Goal: Communication & Community: Answer question/provide support

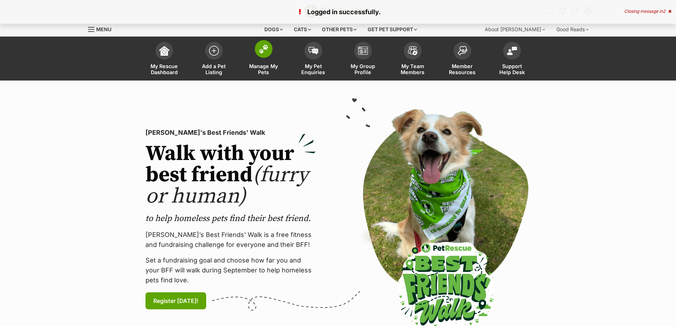
click at [260, 69] on span "Manage My Pets" at bounding box center [264, 69] width 32 height 12
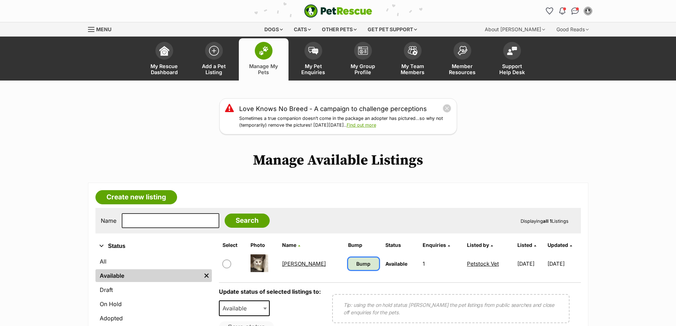
drag, startPoint x: 330, startPoint y: 264, endPoint x: 292, endPoint y: 264, distance: 38.3
click at [356, 264] on span "Bump" at bounding box center [363, 263] width 14 height 7
click at [292, 264] on link "[PERSON_NAME]" at bounding box center [304, 263] width 44 height 7
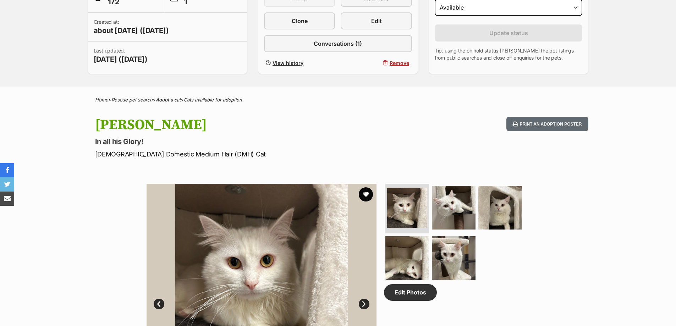
scroll to position [35, 0]
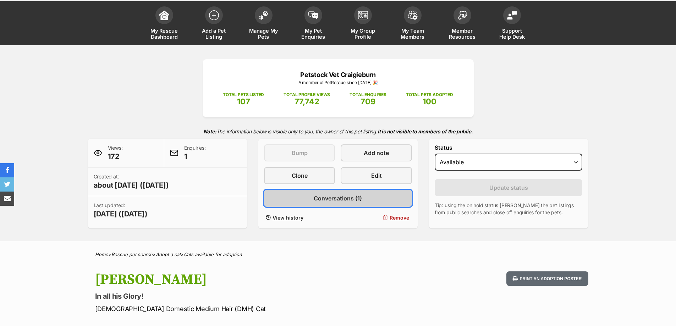
click at [367, 199] on link "Conversations (1)" at bounding box center [338, 198] width 148 height 17
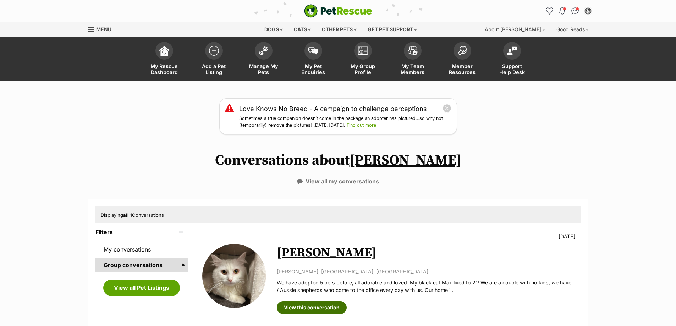
click at [318, 306] on link "View this conversation" at bounding box center [312, 307] width 70 height 13
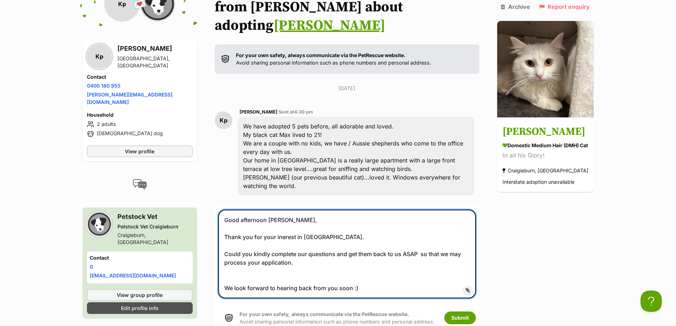
scroll to position [151, 0]
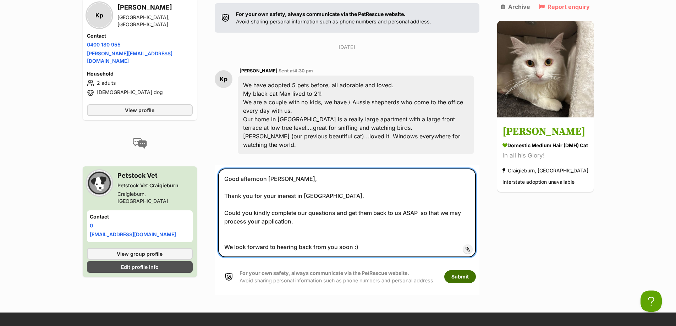
type textarea "Good afternoon [PERSON_NAME], Thank you for your inerest in [GEOGRAPHIC_DATA]. …"
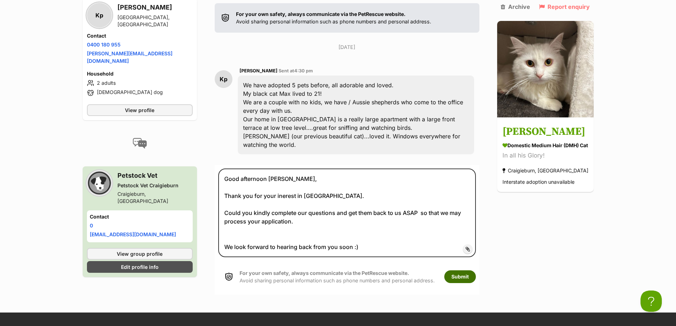
click at [463, 270] on button "Submit" at bounding box center [460, 276] width 32 height 13
